Goal: Task Accomplishment & Management: Complete application form

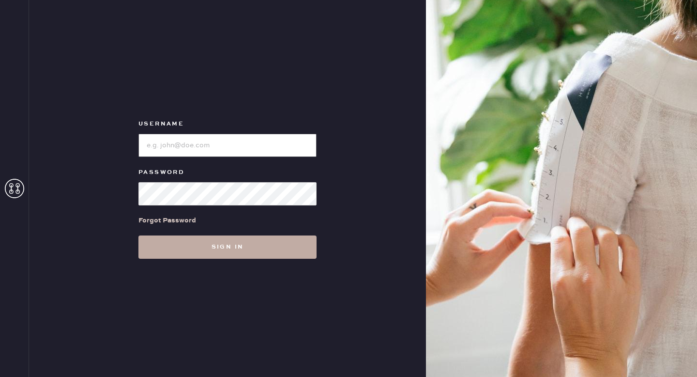
type input "reformationgoldcoastchicago"
click at [229, 255] on button "Sign in" at bounding box center [227, 246] width 178 height 23
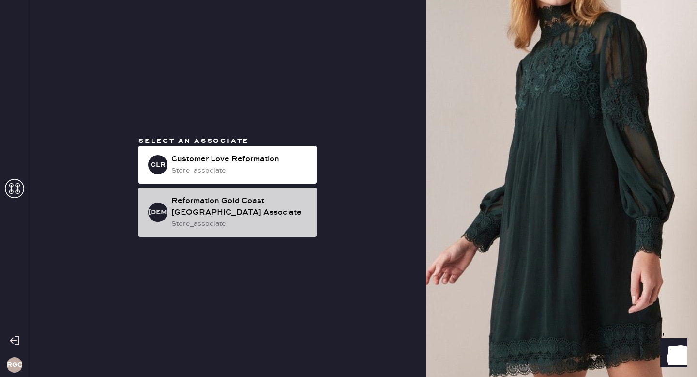
click at [185, 196] on div "Reformation Gold Coast [GEOGRAPHIC_DATA] Associate" at bounding box center [240, 206] width 138 height 23
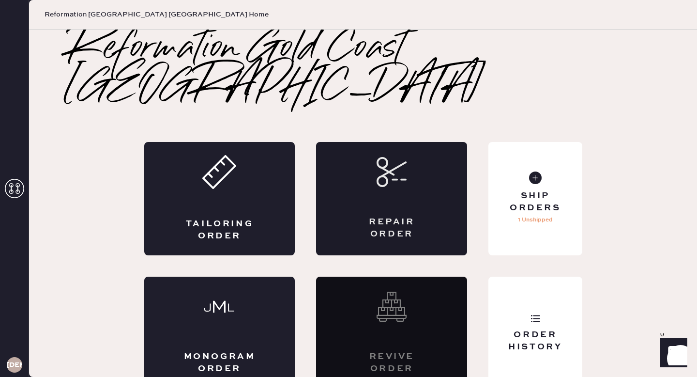
click at [431, 198] on div "Repair Order" at bounding box center [391, 198] width 151 height 113
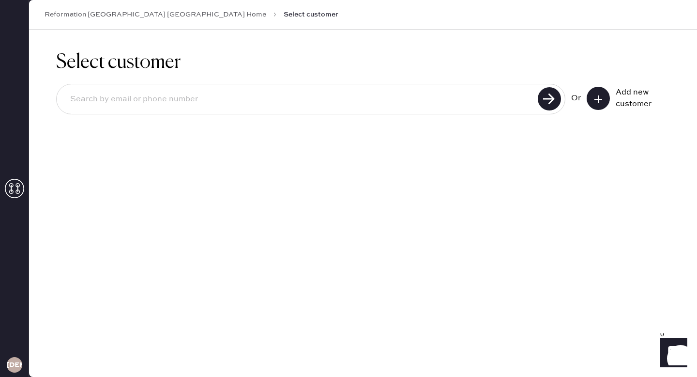
click at [623, 105] on div "Add new customer" at bounding box center [640, 98] width 48 height 23
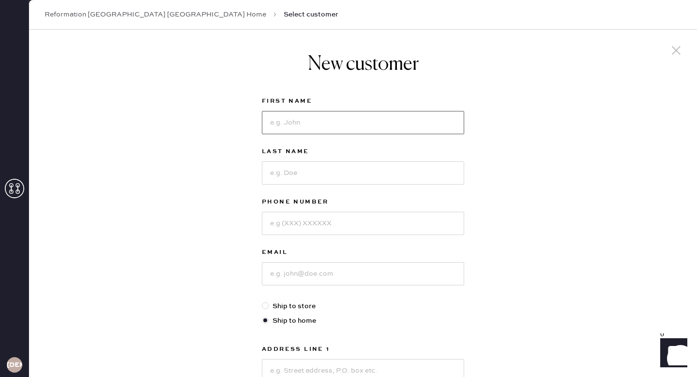
click at [338, 115] on input at bounding box center [363, 122] width 202 height 23
type input "[PERSON_NAME]"
click at [333, 173] on input at bounding box center [363, 172] width 202 height 23
type input "[PERSON_NAME]"
click at [326, 227] on input at bounding box center [363, 223] width 202 height 23
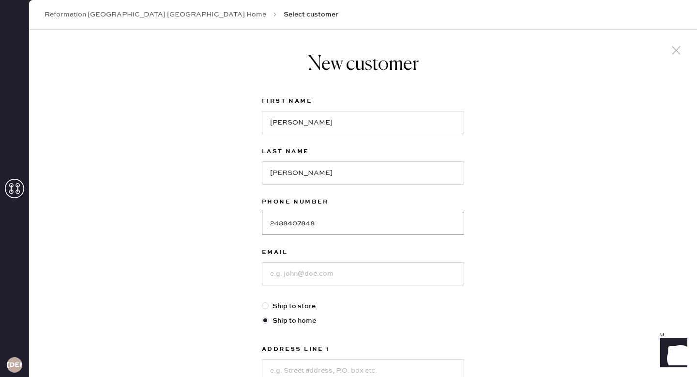
type input "2488407848"
click at [324, 271] on input at bounding box center [363, 273] width 202 height 23
click at [192, 261] on div "New customer First Name [PERSON_NAME] Last Name [PERSON_NAME] Phone Number [PHO…" at bounding box center [363, 330] width 668 height 600
click at [322, 269] on input at bounding box center [363, 273] width 202 height 23
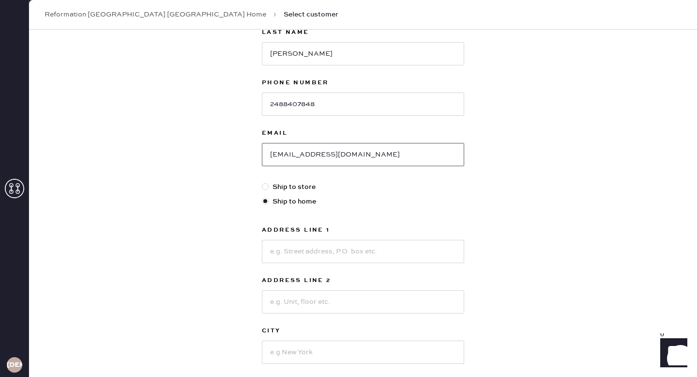
scroll to position [253, 0]
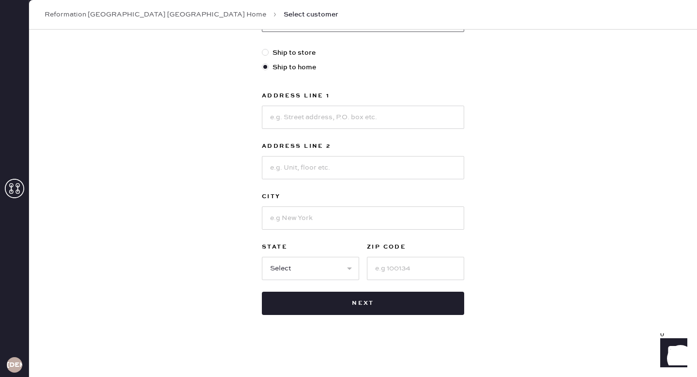
type input "[EMAIL_ADDRESS][DOMAIN_NAME]"
click at [313, 119] on input at bounding box center [363, 117] width 202 height 23
click at [232, 132] on div "New customer First Name [PERSON_NAME] Last Name [PERSON_NAME] Phone Number [PHO…" at bounding box center [363, 76] width 668 height 600
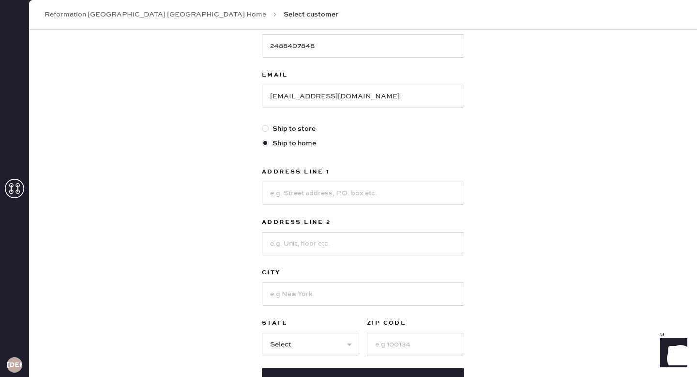
scroll to position [191, 0]
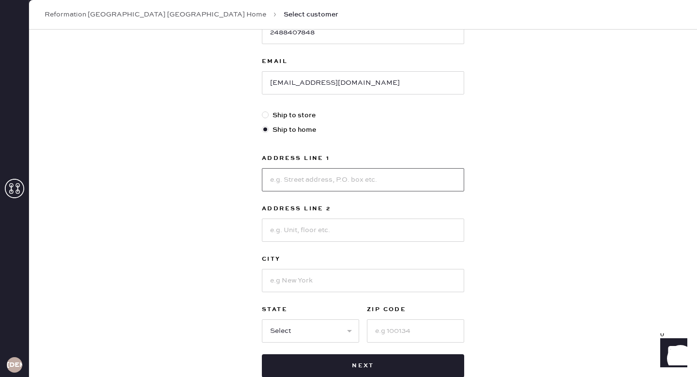
click at [319, 181] on input at bounding box center [363, 179] width 202 height 23
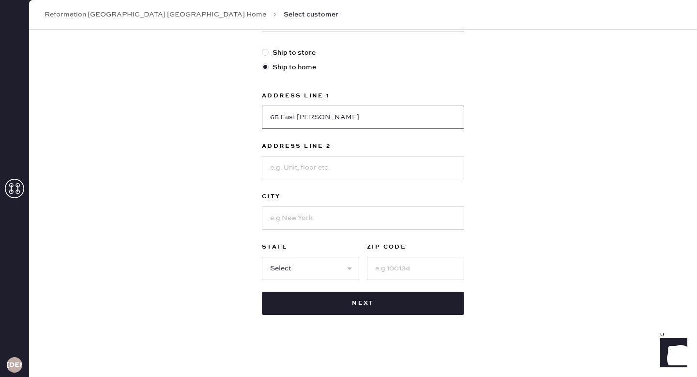
type input "65 East [PERSON_NAME]"
click at [286, 173] on input at bounding box center [363, 167] width 202 height 23
type input "Apt 8G"
click at [299, 219] on input at bounding box center [363, 217] width 202 height 23
type input "[GEOGRAPHIC_DATA]"
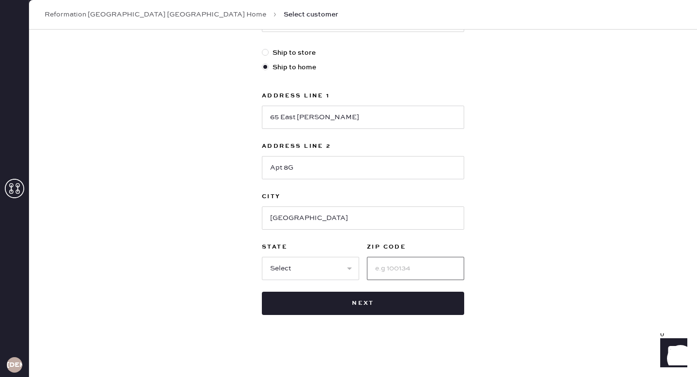
click at [419, 269] on input at bounding box center [415, 268] width 97 height 23
type input "60610"
click at [304, 270] on select "Select AK AL AR AZ CA CO CT [GEOGRAPHIC_DATA] DE FL [GEOGRAPHIC_DATA] HI [GEOGR…" at bounding box center [310, 268] width 97 height 23
select select "IL"
click at [262, 257] on select "Select AK AL AR AZ CA CO CT [GEOGRAPHIC_DATA] DE FL [GEOGRAPHIC_DATA] HI [GEOGR…" at bounding box center [310, 268] width 97 height 23
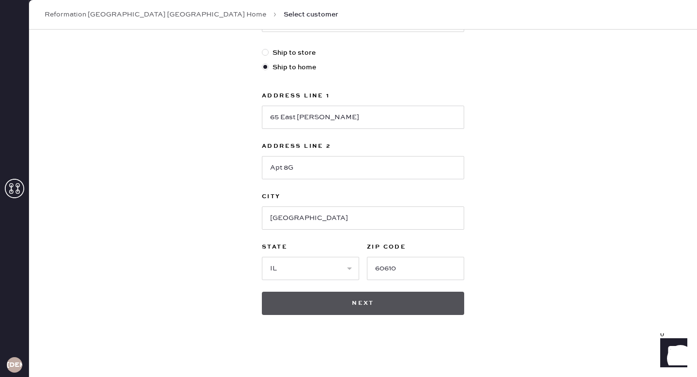
click at [357, 304] on button "Next" at bounding box center [363, 303] width 202 height 23
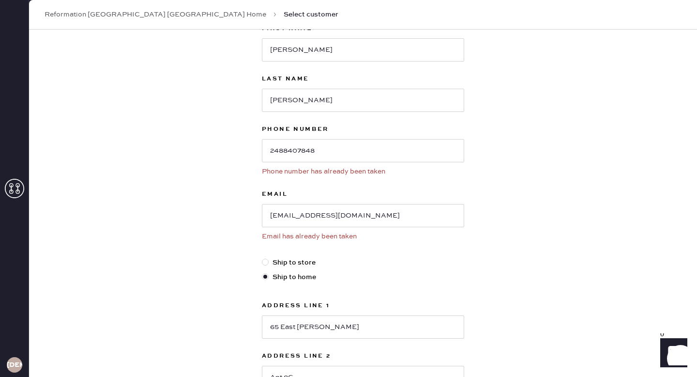
scroll to position [0, 0]
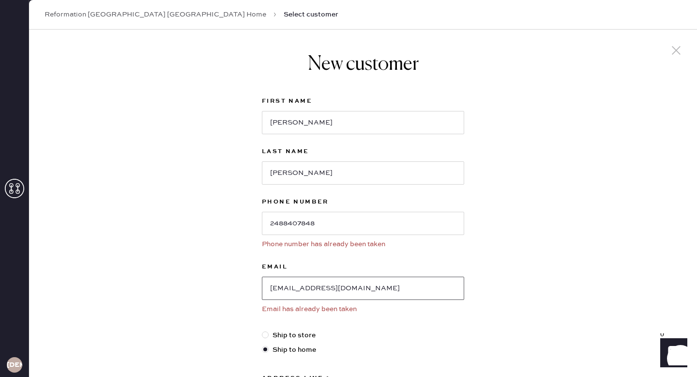
click at [282, 295] on input "[EMAIL_ADDRESS][DOMAIN_NAME]" at bounding box center [363, 288] width 202 height 23
click at [281, 289] on input "[EMAIL_ADDRESS][DOMAIN_NAME]" at bounding box center [363, 288] width 202 height 23
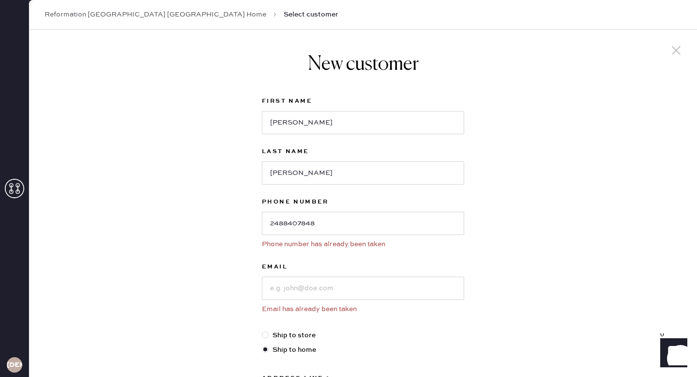
click at [677, 46] on icon at bounding box center [676, 50] width 15 height 15
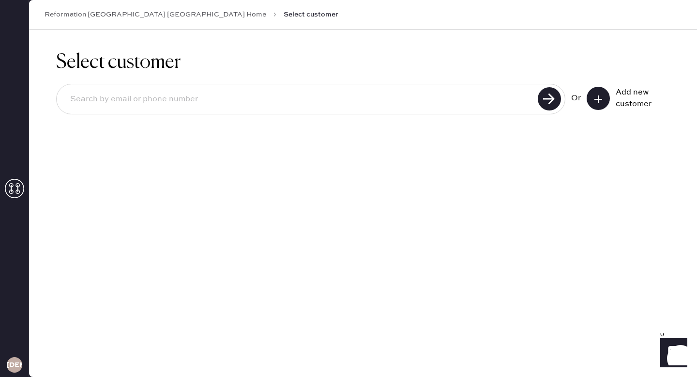
click at [151, 91] on input at bounding box center [298, 99] width 473 height 22
paste input "[EMAIL_ADDRESS][DOMAIN_NAME]"
type input "[EMAIL_ADDRESS][DOMAIN_NAME]"
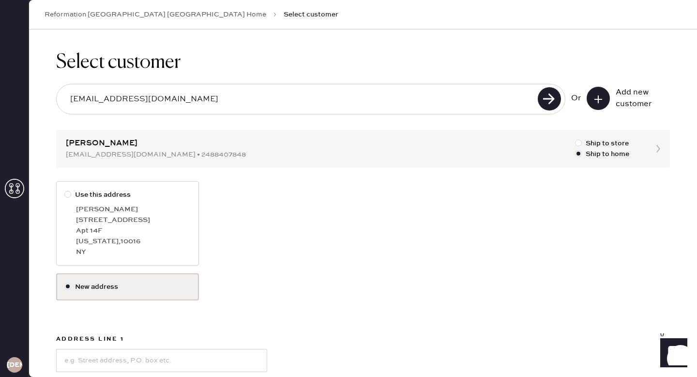
click at [126, 220] on div "[STREET_ADDRESS]" at bounding box center [133, 220] width 115 height 11
click at [65, 190] on input "Use this address" at bounding box center [64, 189] width 0 height 0
radio input "true"
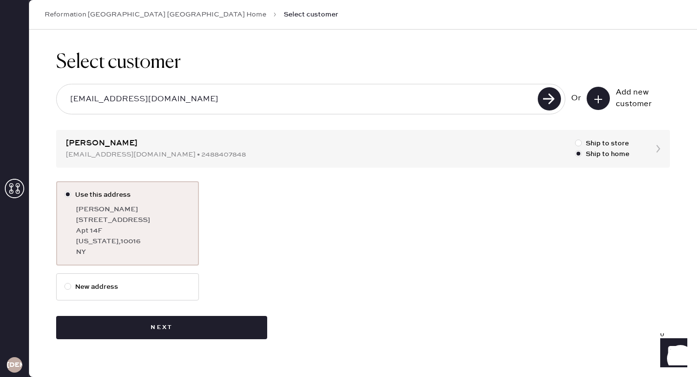
click at [113, 290] on label "New address" at bounding box center [127, 286] width 126 height 11
click at [65, 282] on input "New address" at bounding box center [64, 281] width 0 height 0
radio input "true"
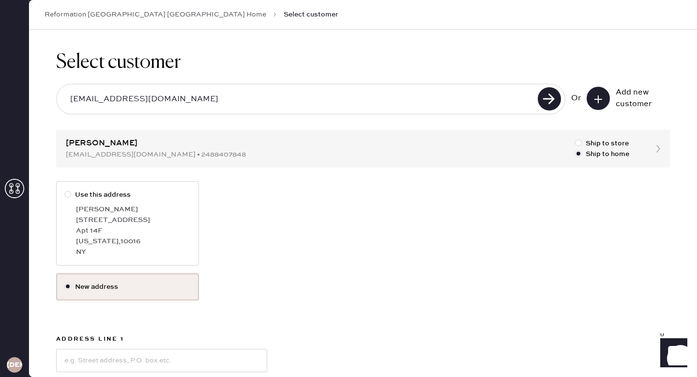
scroll to position [195, 0]
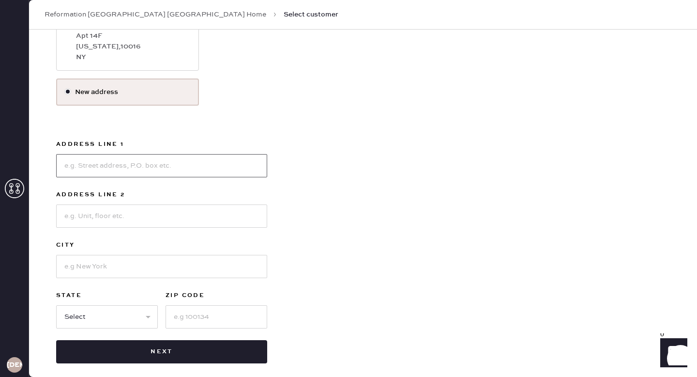
click at [91, 172] on input at bounding box center [161, 165] width 211 height 23
type input "[STREET_ADDRESS][PERSON_NAME]"
click at [102, 214] on input at bounding box center [161, 215] width 211 height 23
type input "Apt 8G"
click at [111, 262] on input at bounding box center [161, 266] width 211 height 23
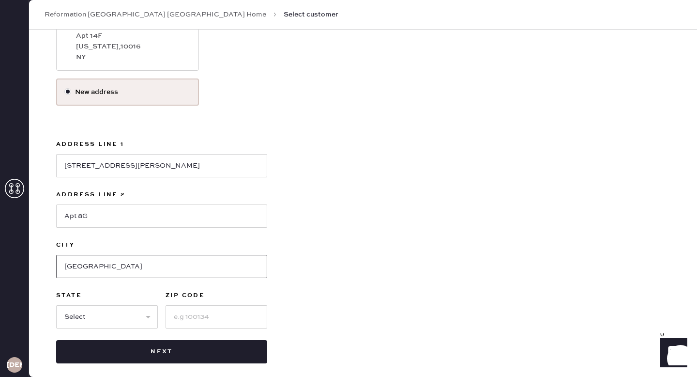
type input "[GEOGRAPHIC_DATA]"
click at [136, 312] on select "Select AK AL AR AZ CA CO CT [GEOGRAPHIC_DATA] DE FL [GEOGRAPHIC_DATA] HI [GEOGR…" at bounding box center [107, 316] width 102 height 23
select select "IL"
click at [56, 305] on select "Select AK AL AR AZ CA CO CT [GEOGRAPHIC_DATA] DE FL [GEOGRAPHIC_DATA] HI [GEOGR…" at bounding box center [107, 316] width 102 height 23
click at [201, 317] on input at bounding box center [217, 316] width 102 height 23
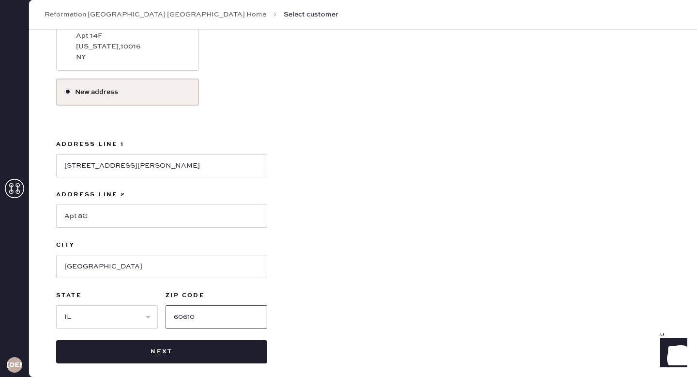
scroll to position [202, 0]
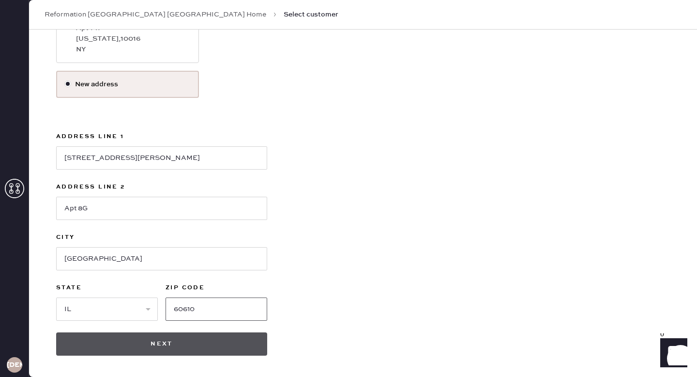
type input "60610"
click at [193, 342] on button "Next" at bounding box center [161, 343] width 211 height 23
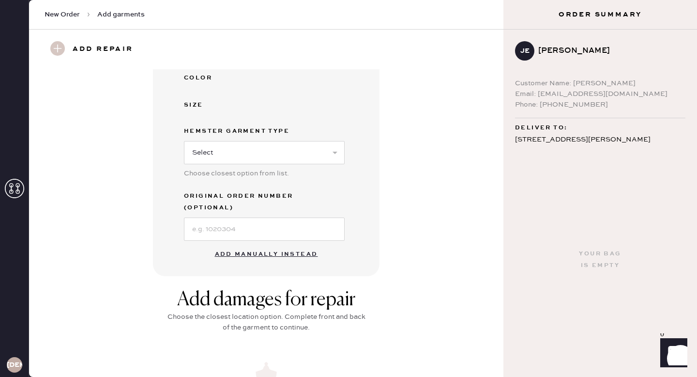
click at [260, 247] on button "Add manually instead" at bounding box center [266, 254] width 115 height 19
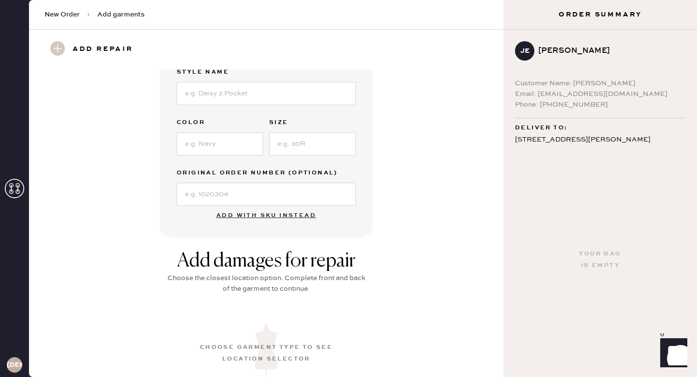
scroll to position [168, 0]
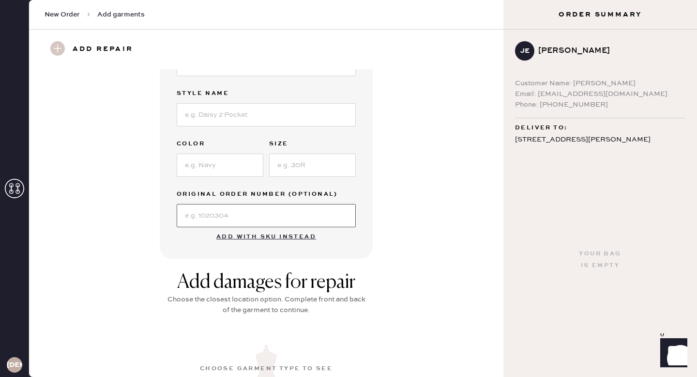
click at [195, 212] on input at bounding box center [266, 215] width 179 height 23
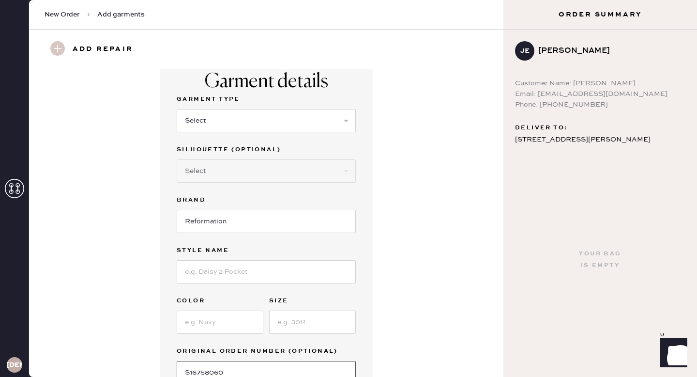
scroll to position [11, 0]
type input "S16758060"
click at [202, 123] on select "Select Basic Skirt Jeans Leggings Pants Shorts Basic Sleeved Dress Basic Sleeve…" at bounding box center [266, 120] width 179 height 23
select select "6"
click at [177, 109] on select "Select Basic Skirt Jeans Leggings Pants Shorts Basic Sleeved Dress Basic Sleeve…" at bounding box center [266, 120] width 179 height 23
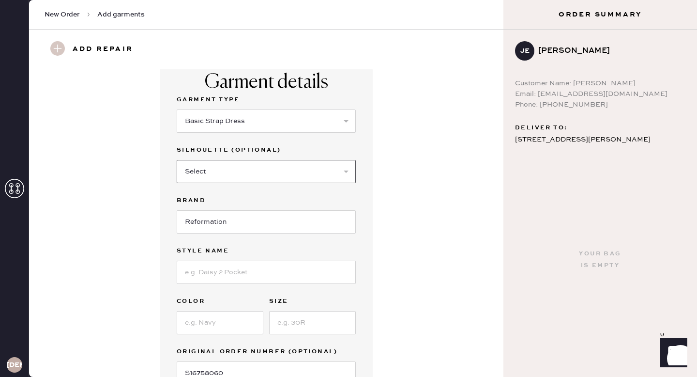
click at [196, 174] on select "Select Maxi Dress Midi Dress Mini Dress Other" at bounding box center [266, 171] width 179 height 23
select select "38"
click at [177, 160] on select "Select Maxi Dress Midi Dress Mini Dress Other" at bounding box center [266, 171] width 179 height 23
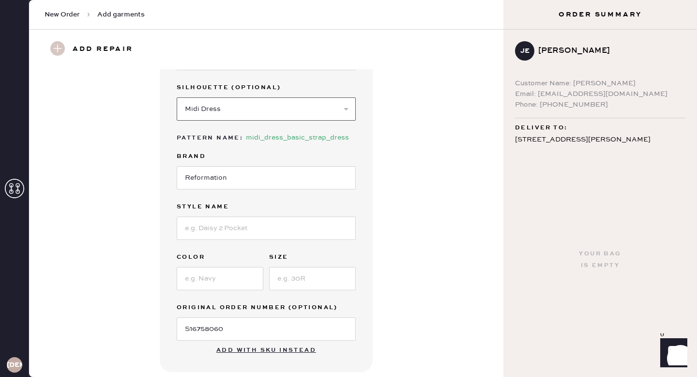
scroll to position [83, 0]
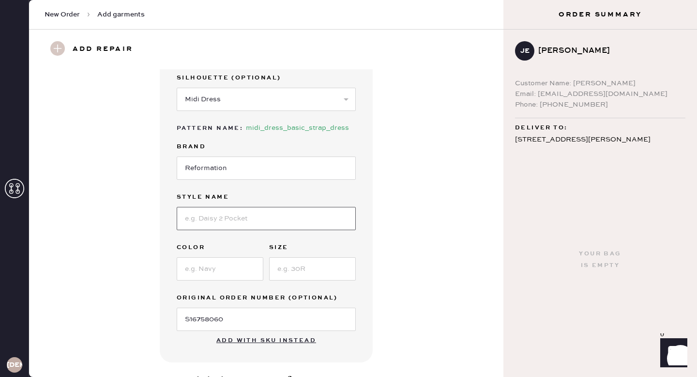
click at [222, 216] on input at bounding box center [266, 218] width 179 height 23
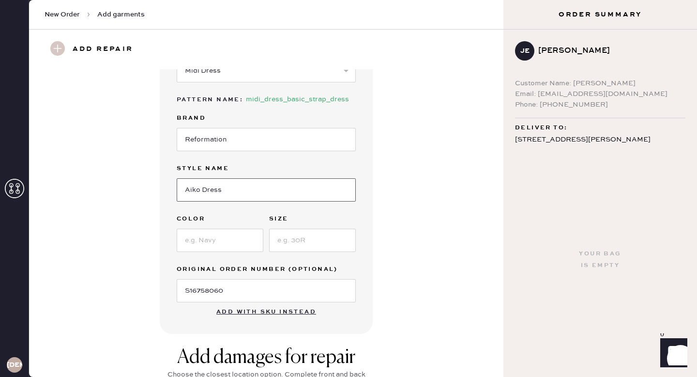
type input "Aiko Dress"
click at [202, 244] on input at bounding box center [220, 240] width 87 height 23
type input "Solana"
click at [306, 242] on input at bounding box center [312, 240] width 87 height 23
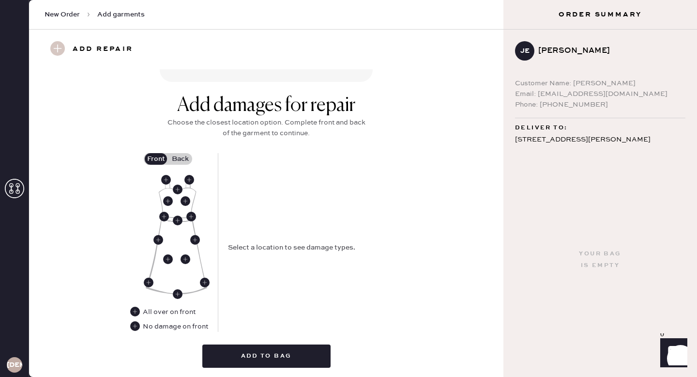
scroll to position [366, 0]
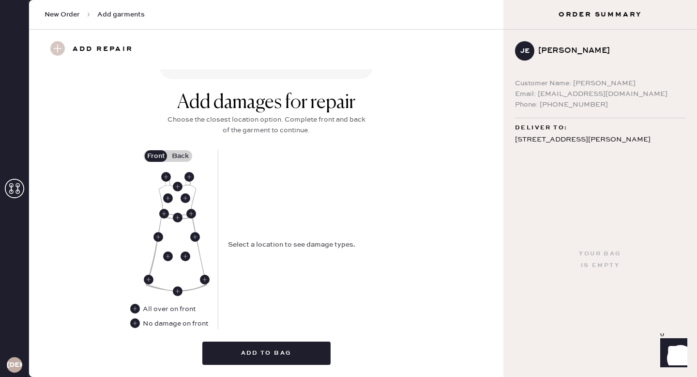
type input "6"
click at [183, 153] on label "Back" at bounding box center [180, 156] width 24 height 12
click at [180, 156] on input "Back" at bounding box center [180, 156] width 0 height 0
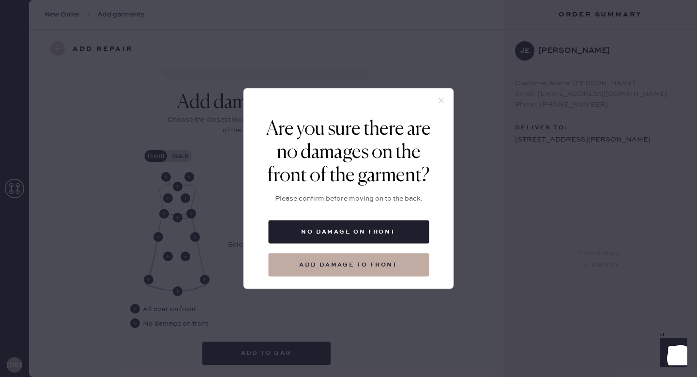
click at [440, 101] on use at bounding box center [441, 100] width 5 height 5
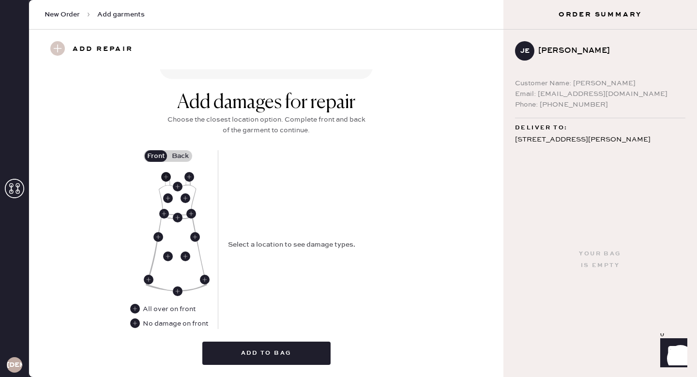
click at [168, 176] on use at bounding box center [166, 177] width 10 height 10
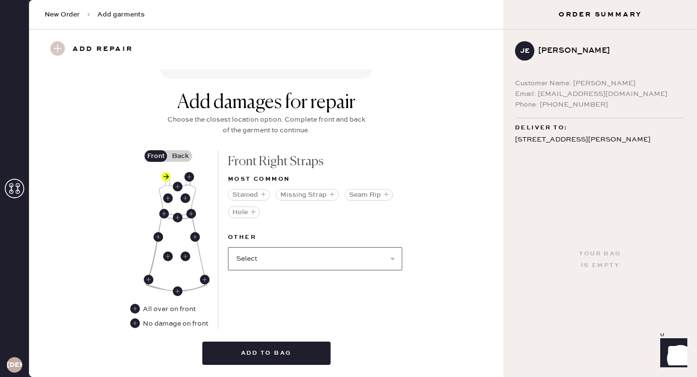
click at [255, 258] on select "Select Broken / Ripped Hem Broken Beads Broken Belt Loop Broken Button Broken C…" at bounding box center [315, 258] width 174 height 23
select select "1668"
click at [228, 247] on select "Select Broken / Ripped Hem Broken Beads Broken Belt Loop Broken Button Broken C…" at bounding box center [315, 258] width 174 height 23
select select
click at [181, 153] on label "Back" at bounding box center [180, 156] width 24 height 12
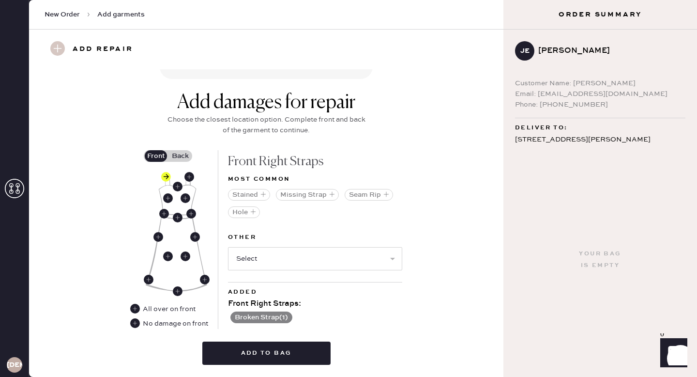
click at [180, 156] on input "Back" at bounding box center [180, 156] width 0 height 0
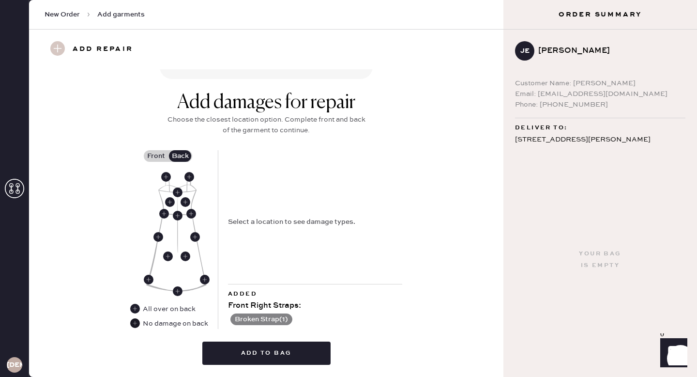
click at [135, 324] on use at bounding box center [135, 323] width 10 height 10
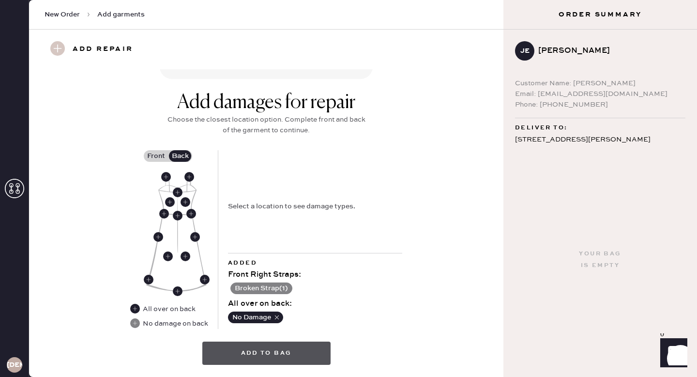
click at [287, 356] on button "Add to bag" at bounding box center [266, 352] width 128 height 23
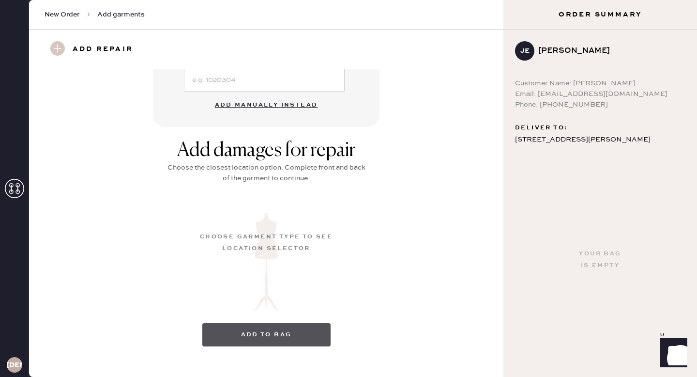
scroll to position [100, 0]
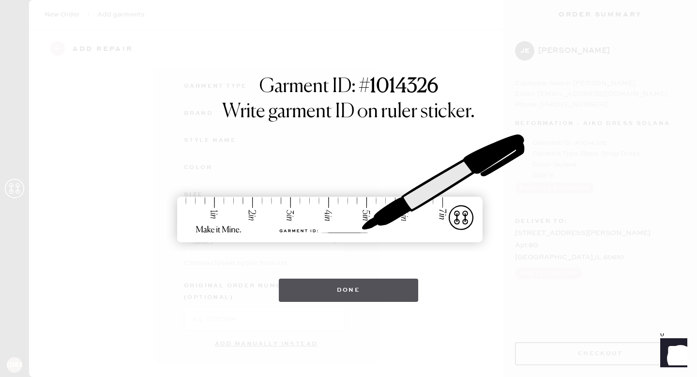
click at [341, 288] on button "Done" at bounding box center [349, 289] width 140 height 23
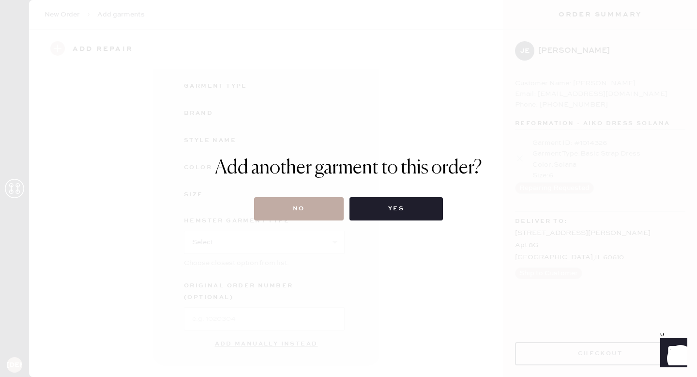
click at [304, 209] on button "No" at bounding box center [299, 208] width 90 height 23
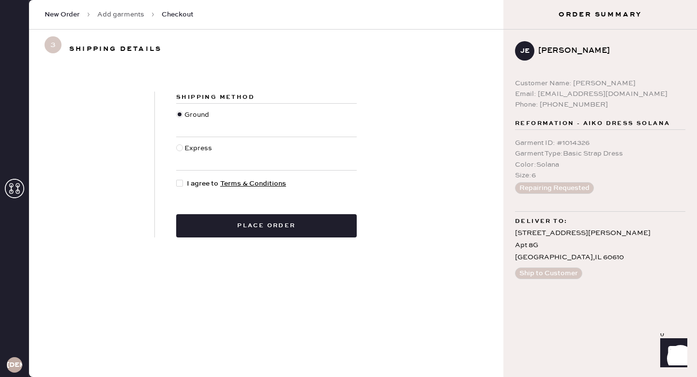
click at [183, 183] on div at bounding box center [181, 183] width 11 height 11
click at [177, 179] on input "I agree to Terms & Conditions" at bounding box center [176, 178] width 0 height 0
checkbox input "true"
click at [246, 241] on div "Shipping Method Ground Express I agree to Terms & Conditions Place order" at bounding box center [266, 164] width 475 height 192
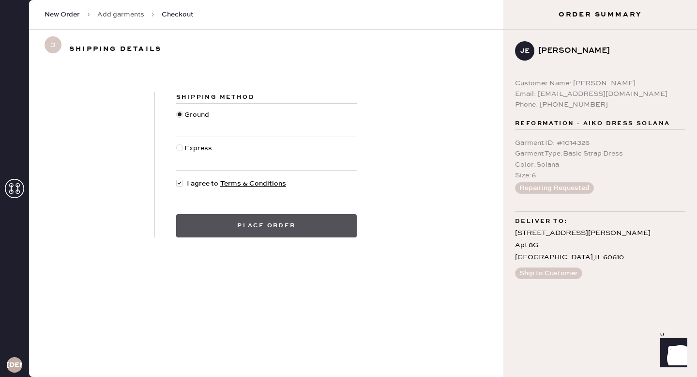
click at [228, 225] on button "Place order" at bounding box center [266, 225] width 181 height 23
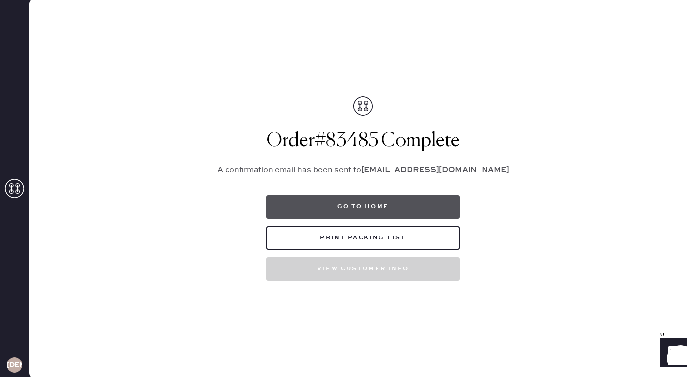
click at [379, 212] on button "Go to home" at bounding box center [363, 206] width 194 height 23
